Goal: Browse casually: Explore the website without a specific task or goal

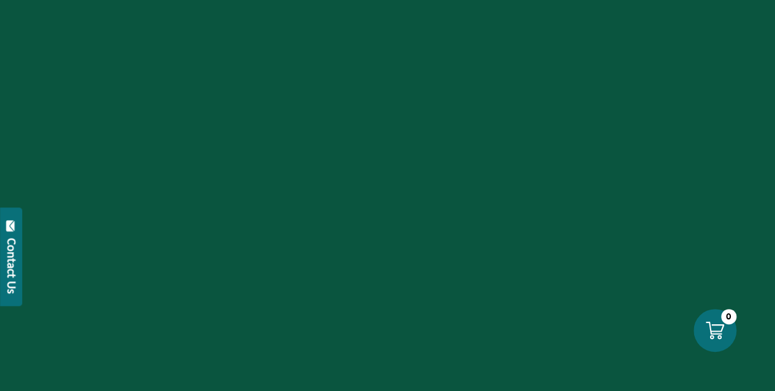
scroll to position [306, 0]
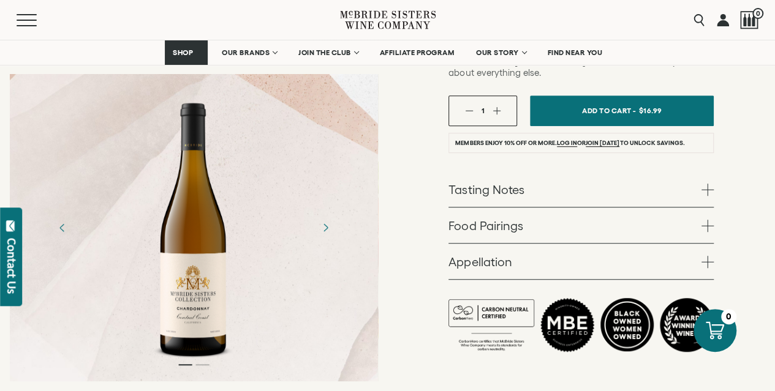
click at [208, 178] on div at bounding box center [194, 228] width 96 height 276
click at [331, 217] on icon "Next" at bounding box center [324, 227] width 21 height 21
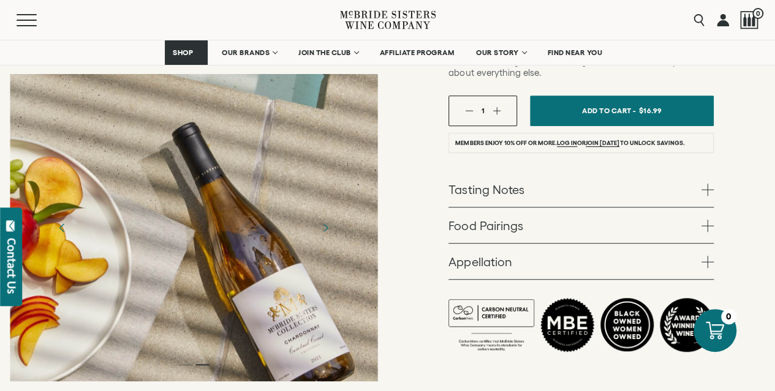
click at [62, 217] on icon "Previous" at bounding box center [61, 227] width 21 height 21
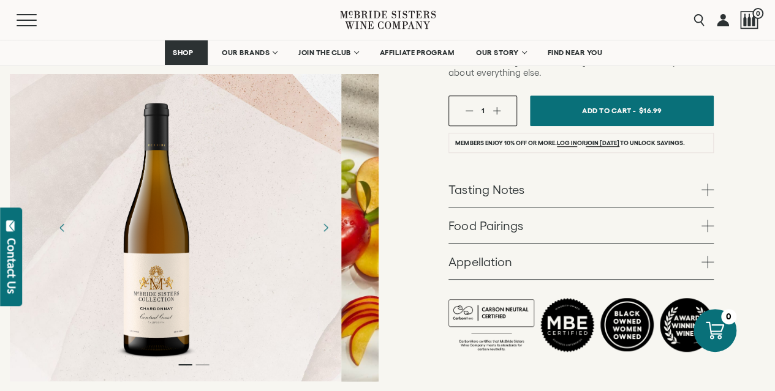
click at [142, 167] on div at bounding box center [158, 228] width 96 height 276
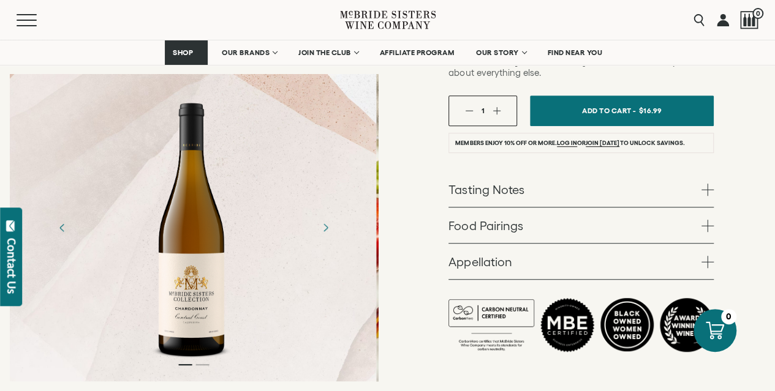
click at [187, 163] on div at bounding box center [193, 228] width 96 height 276
click at [189, 162] on div at bounding box center [193, 228] width 96 height 276
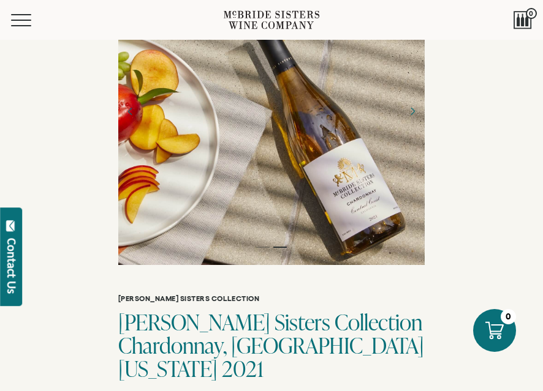
scroll to position [0, 0]
